Goal: Find contact information: Find contact information

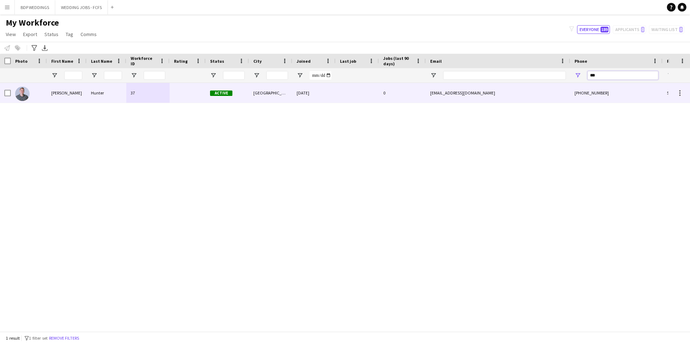
drag, startPoint x: 599, startPoint y: 78, endPoint x: 562, endPoint y: 85, distance: 38.0
click at [562, 85] on div "Workforce Details Photo First Name" at bounding box center [345, 193] width 690 height 278
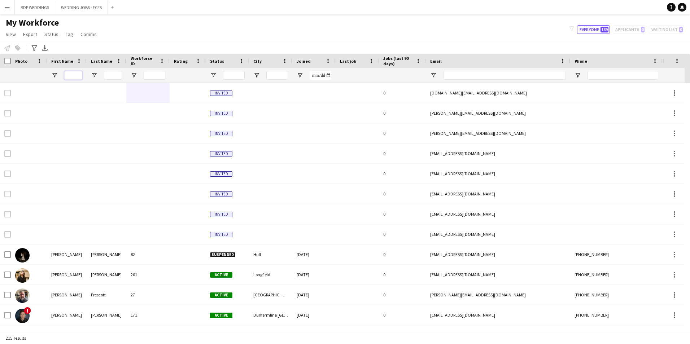
click at [73, 75] on input "First Name Filter Input" at bounding box center [73, 75] width 18 height 9
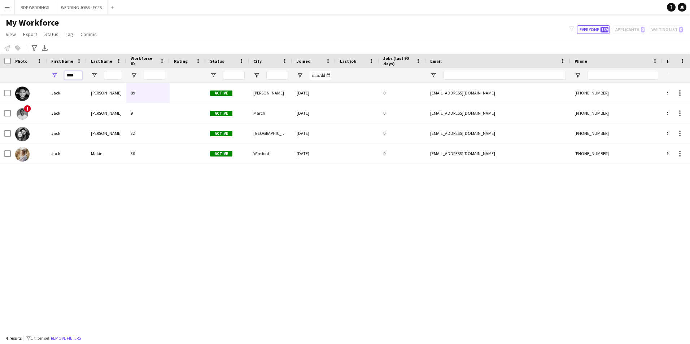
type input "****"
drag, startPoint x: 57, startPoint y: 232, endPoint x: 58, endPoint y: 208, distance: 24.6
click at [57, 232] on div "[PERSON_NAME] 89 Active [PERSON_NAME] [DATE] 0 [EMAIL_ADDRESS][DOMAIN_NAME] [PH…" at bounding box center [334, 204] width 669 height 243
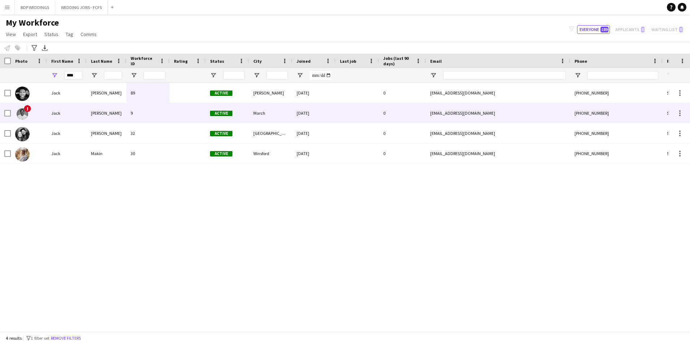
click at [114, 106] on div "[PERSON_NAME]" at bounding box center [107, 113] width 40 height 20
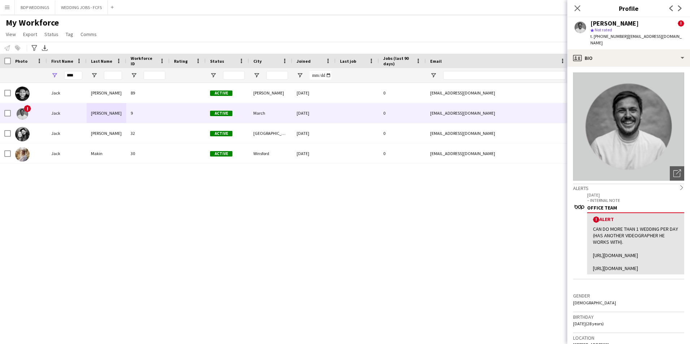
drag, startPoint x: 625, startPoint y: 35, endPoint x: 687, endPoint y: 36, distance: 61.4
click at [687, 36] on div "[PERSON_NAME] ! star Not rated t. [PHONE_NUMBER] | [EMAIL_ADDRESS][DOMAIN_NAME]" at bounding box center [629, 33] width 123 height 32
copy span "[EMAIL_ADDRESS][DOMAIN_NAME]"
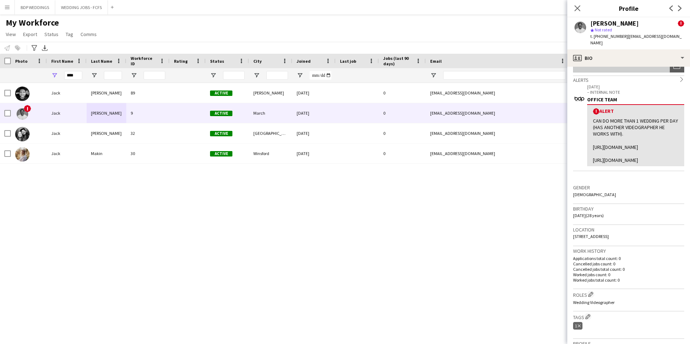
scroll to position [144, 0]
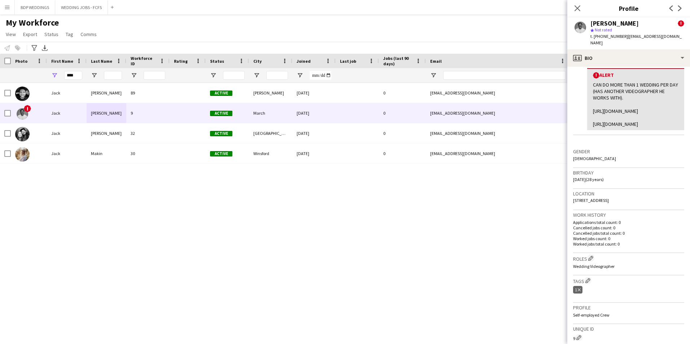
drag, startPoint x: 634, startPoint y: 207, endPoint x: 573, endPoint y: 207, distance: 61.0
click at [573, 207] on app-crew-profile-bio "Open photos pop-in Alerts chevron-right [DATE] – INTERNAL NOTE OFFICE TEAM ! Al…" at bounding box center [629, 206] width 123 height 278
copy span "[STREET_ADDRESS]"
